Goal: Task Accomplishment & Management: Use online tool/utility

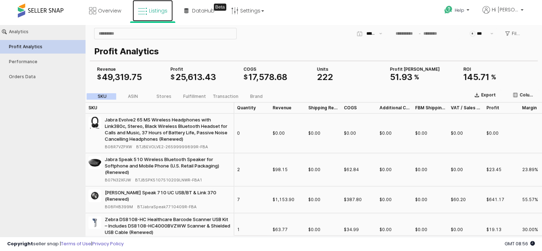
click at [154, 11] on span "Listings" at bounding box center [158, 10] width 19 height 7
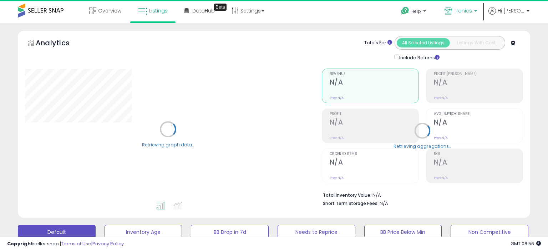
click at [477, 10] on p "Tronics" at bounding box center [460, 11] width 32 height 9
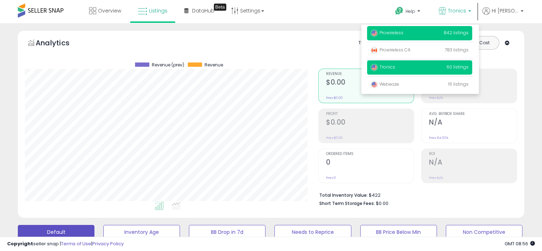
scroll to position [146, 293]
click at [413, 32] on p "Prowireless 842 listings" at bounding box center [419, 33] width 105 height 14
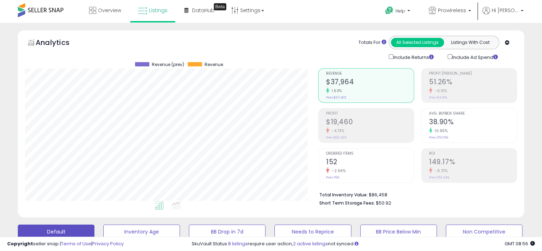
scroll to position [208, 0]
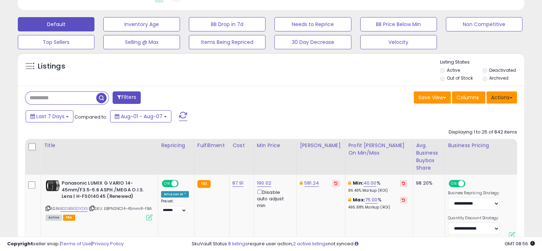
click at [506, 92] on button "Actions" at bounding box center [502, 97] width 31 height 12
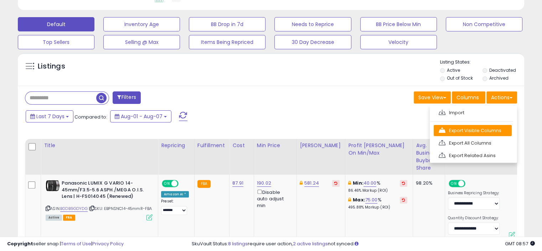
click at [465, 131] on link "Export Visible Columns" at bounding box center [473, 130] width 78 height 11
